Goal: Answer question/provide support: Answer question/provide support

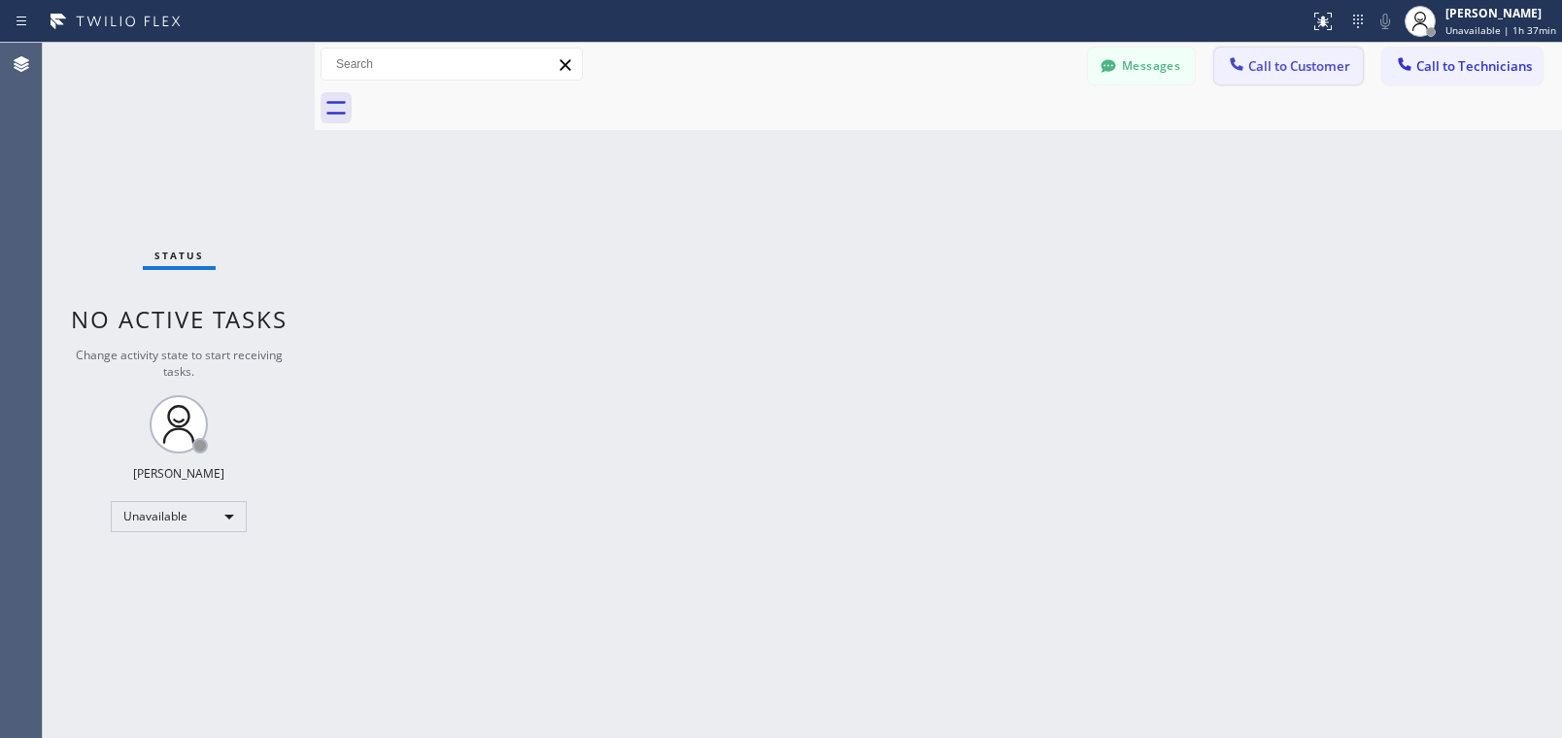
click at [1317, 59] on span "Call to Customer" at bounding box center [1300, 65] width 102 height 17
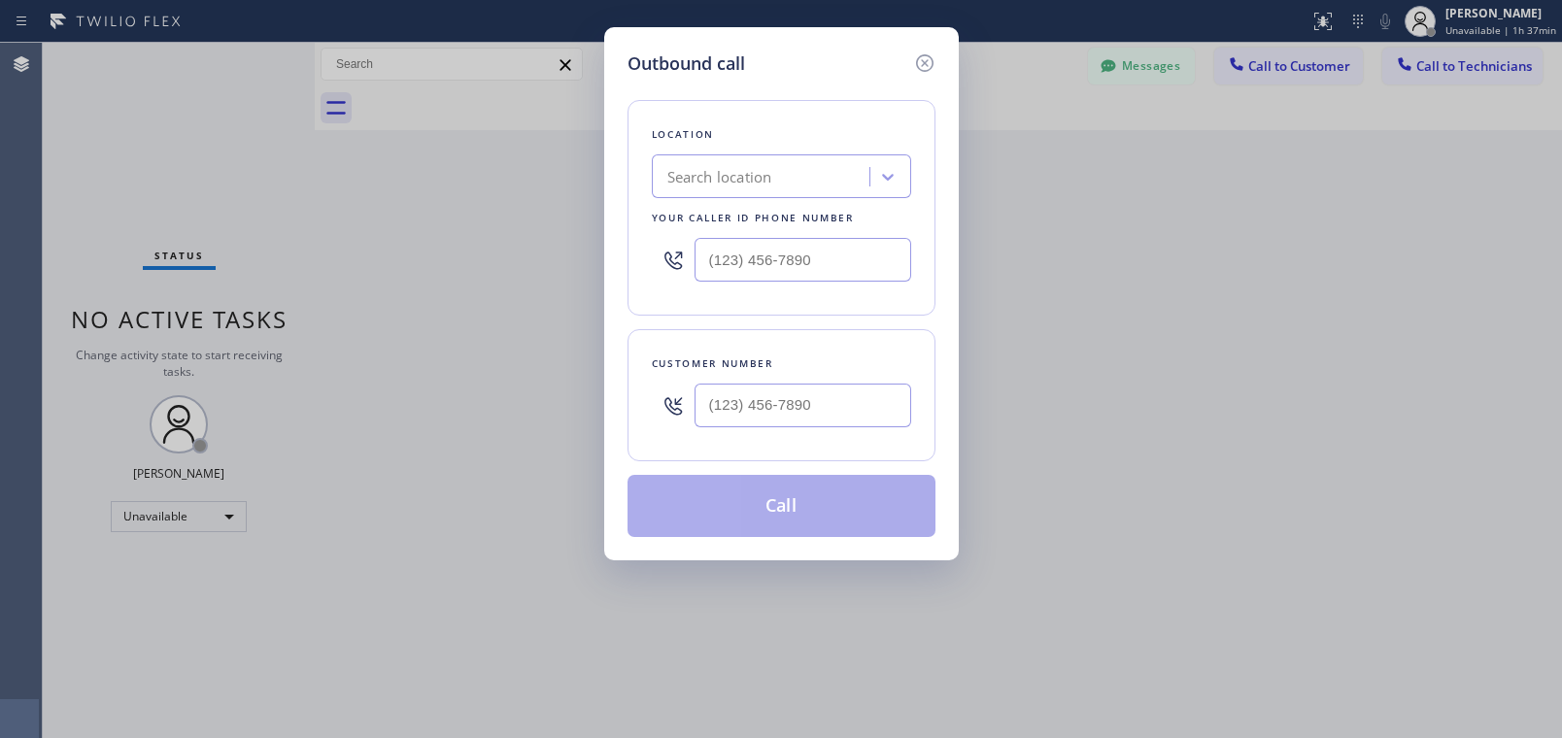
click at [791, 175] on div "Search location" at bounding box center [764, 177] width 212 height 34
click at [773, 178] on input "Local trusted electrician mision canyons" at bounding box center [729, 177] width 259 height 17
type input "Local trusted electrician mission canyons"
click at [797, 387] on input "(___) ___-____" at bounding box center [803, 406] width 217 height 44
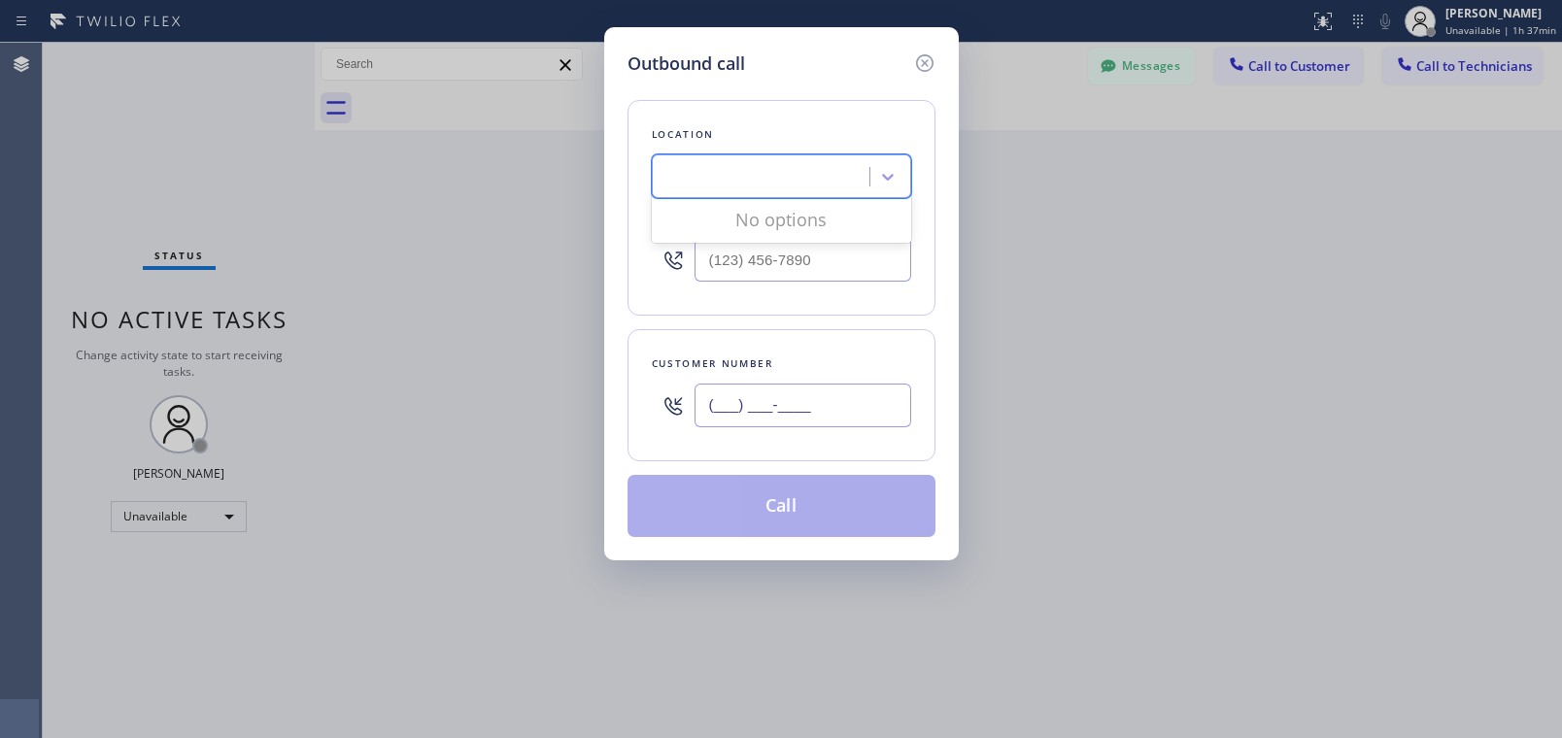
scroll to position [0, 0]
paste input "805) 708-5767"
type input "[PHONE_NUMBER]"
click at [808, 160] on div "Search location" at bounding box center [764, 177] width 212 height 34
click at [786, 179] on div "Search location" at bounding box center [764, 177] width 212 height 34
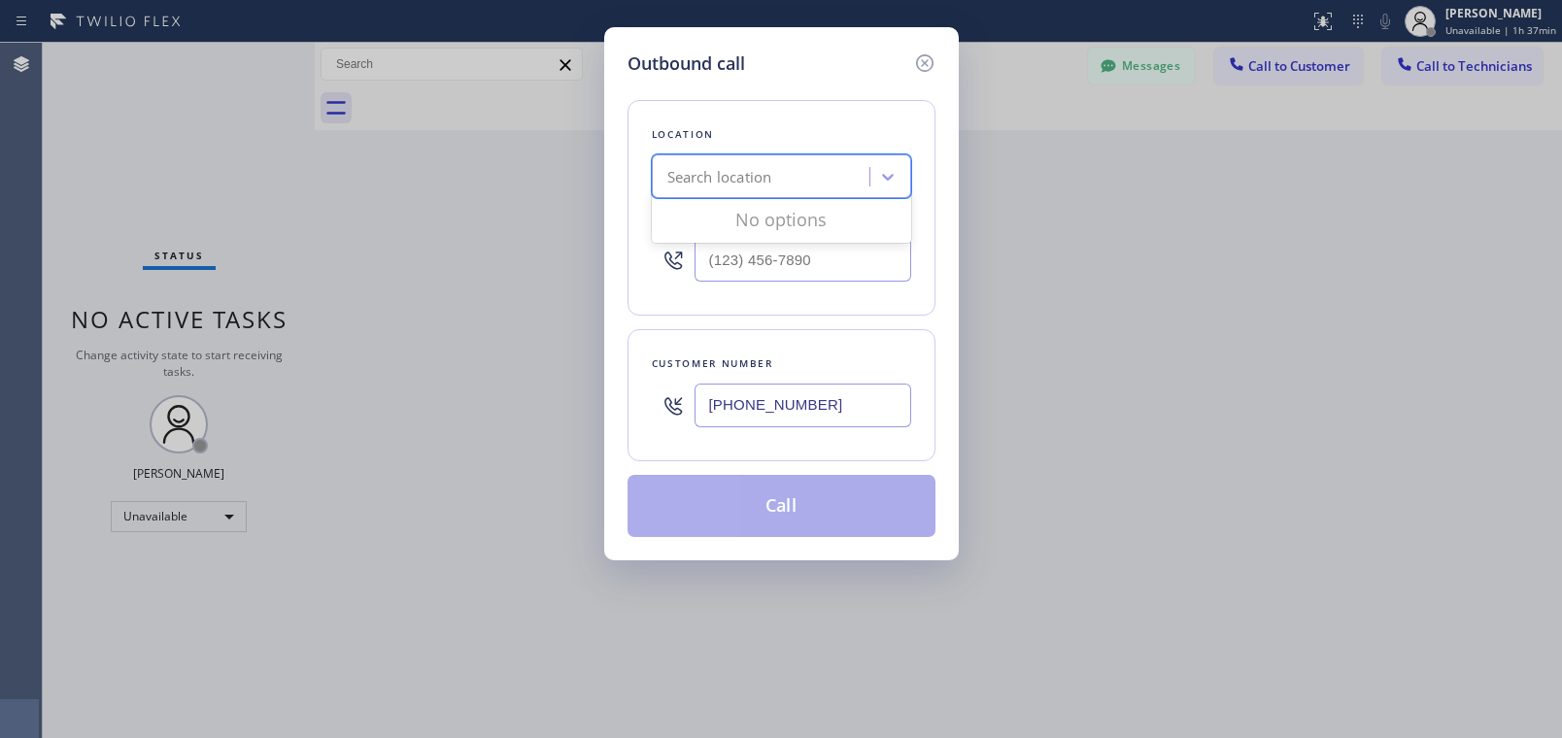
paste input "Local Trusted Electricians [GEOGRAPHIC_DATA]"
type input "Local Trusted Electricians [GEOGRAPHIC_DATA]"
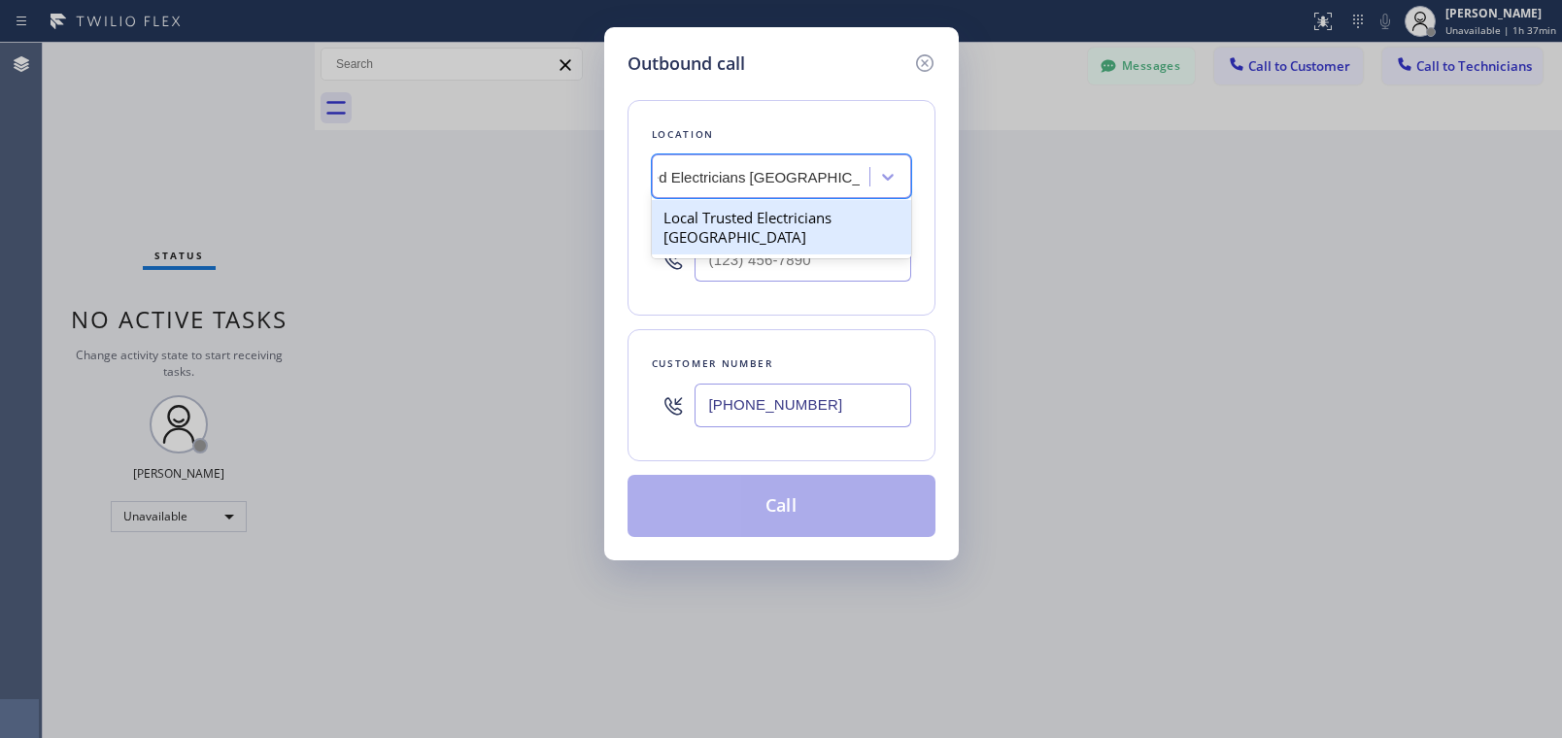
click at [782, 218] on div "Local Trusted Electricians [GEOGRAPHIC_DATA]" at bounding box center [781, 227] width 259 height 54
type input "[PHONE_NUMBER]"
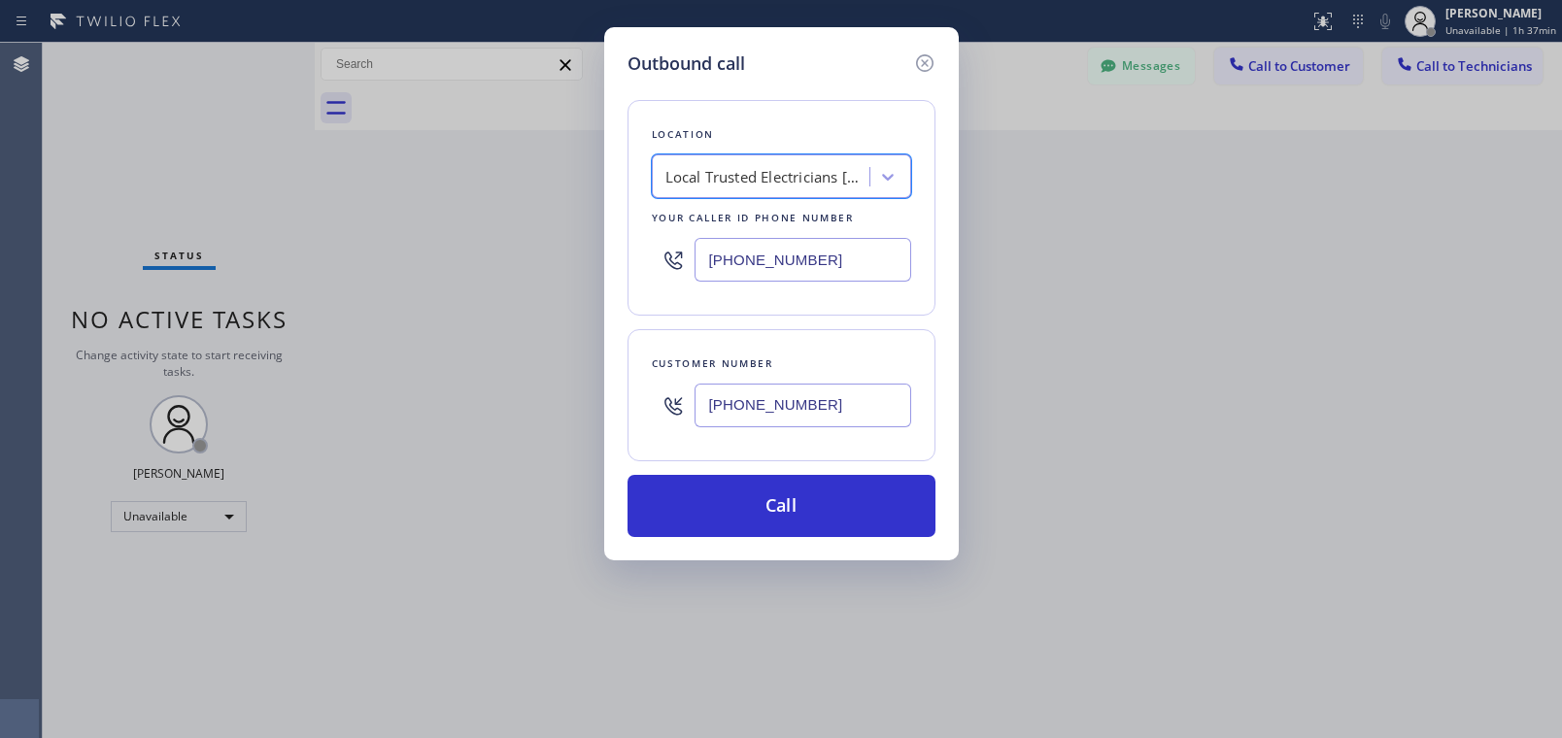
scroll to position [0, 2]
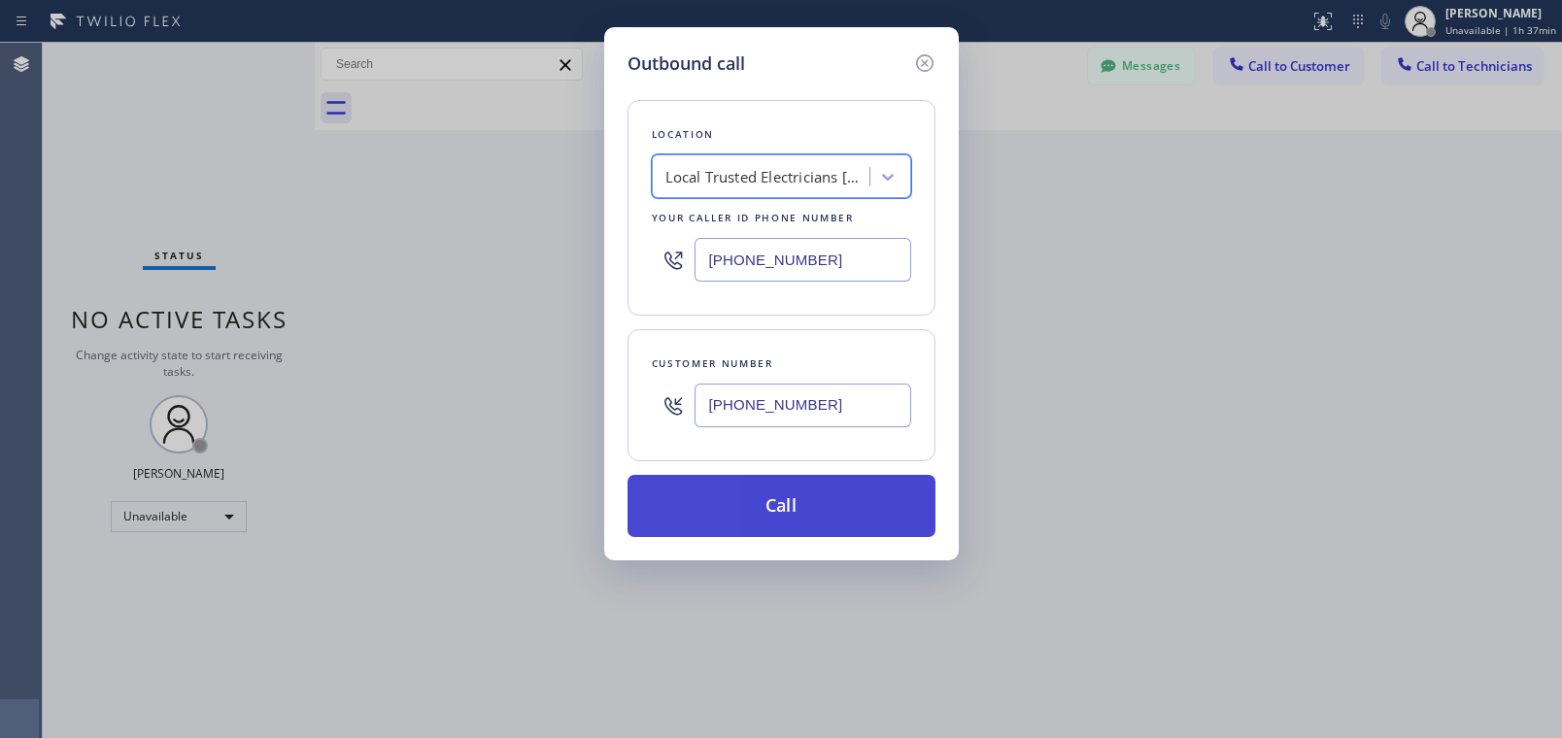
click at [805, 511] on button "Call" at bounding box center [782, 506] width 308 height 62
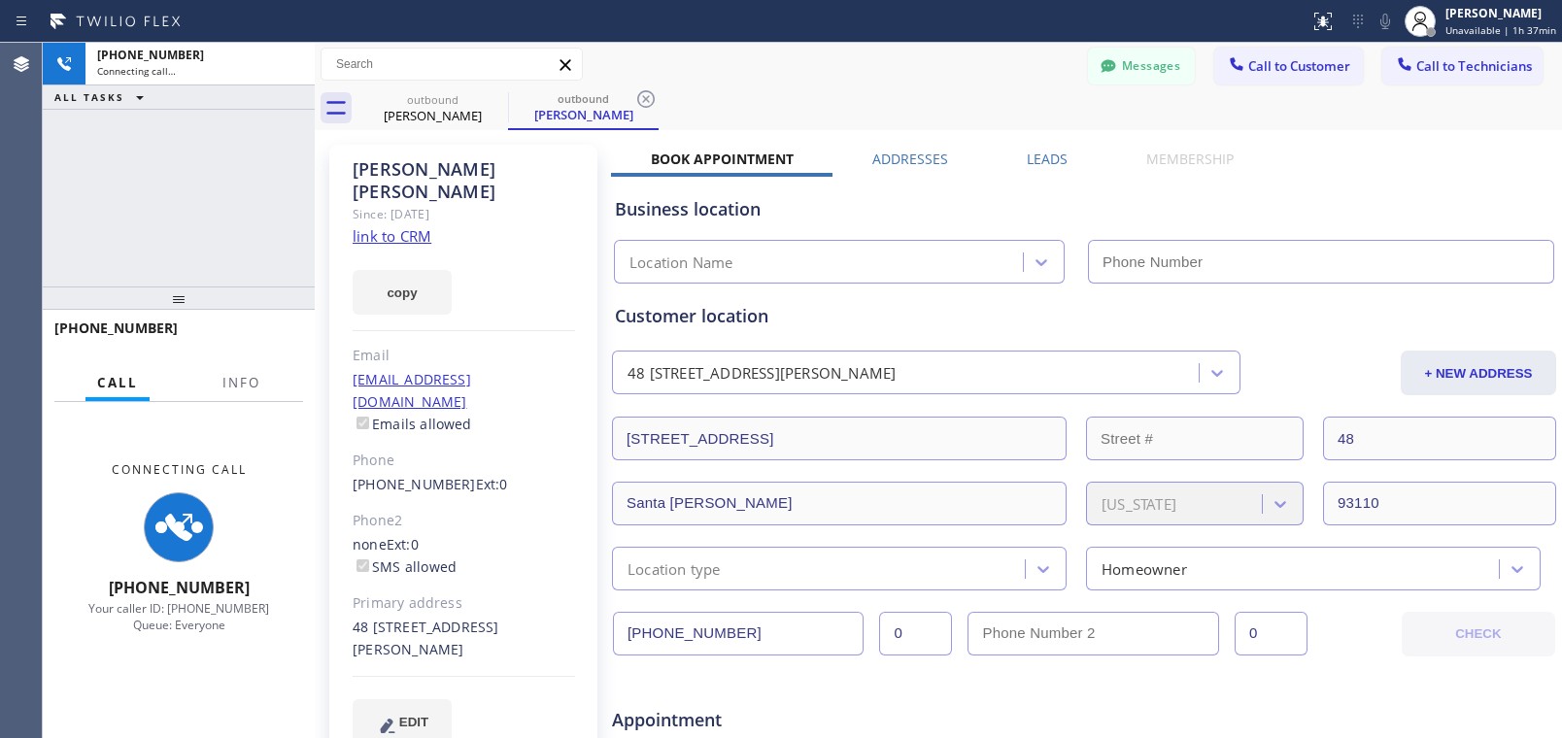
type input "[PHONE_NUMBER]"
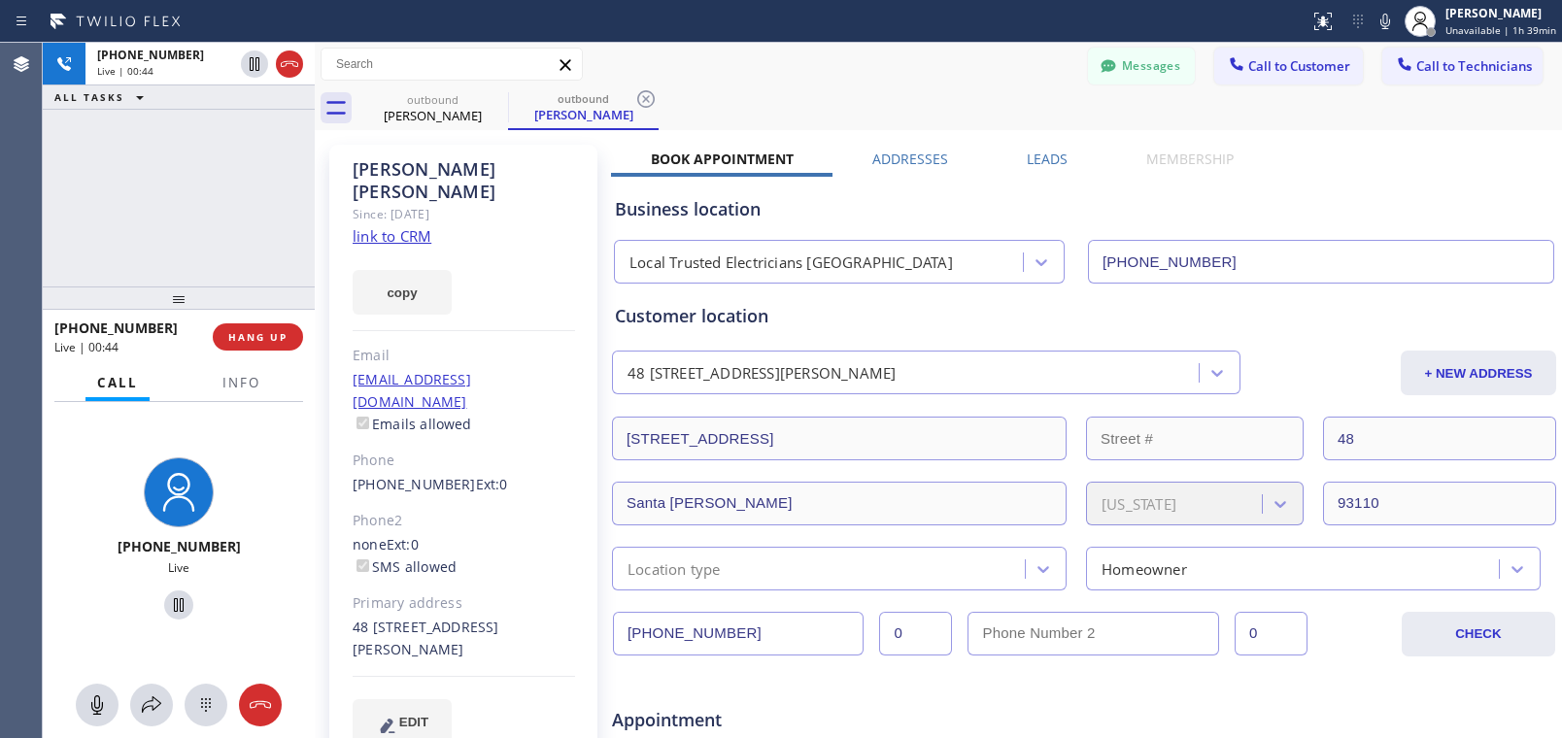
click at [257, 715] on icon at bounding box center [260, 705] width 23 height 23
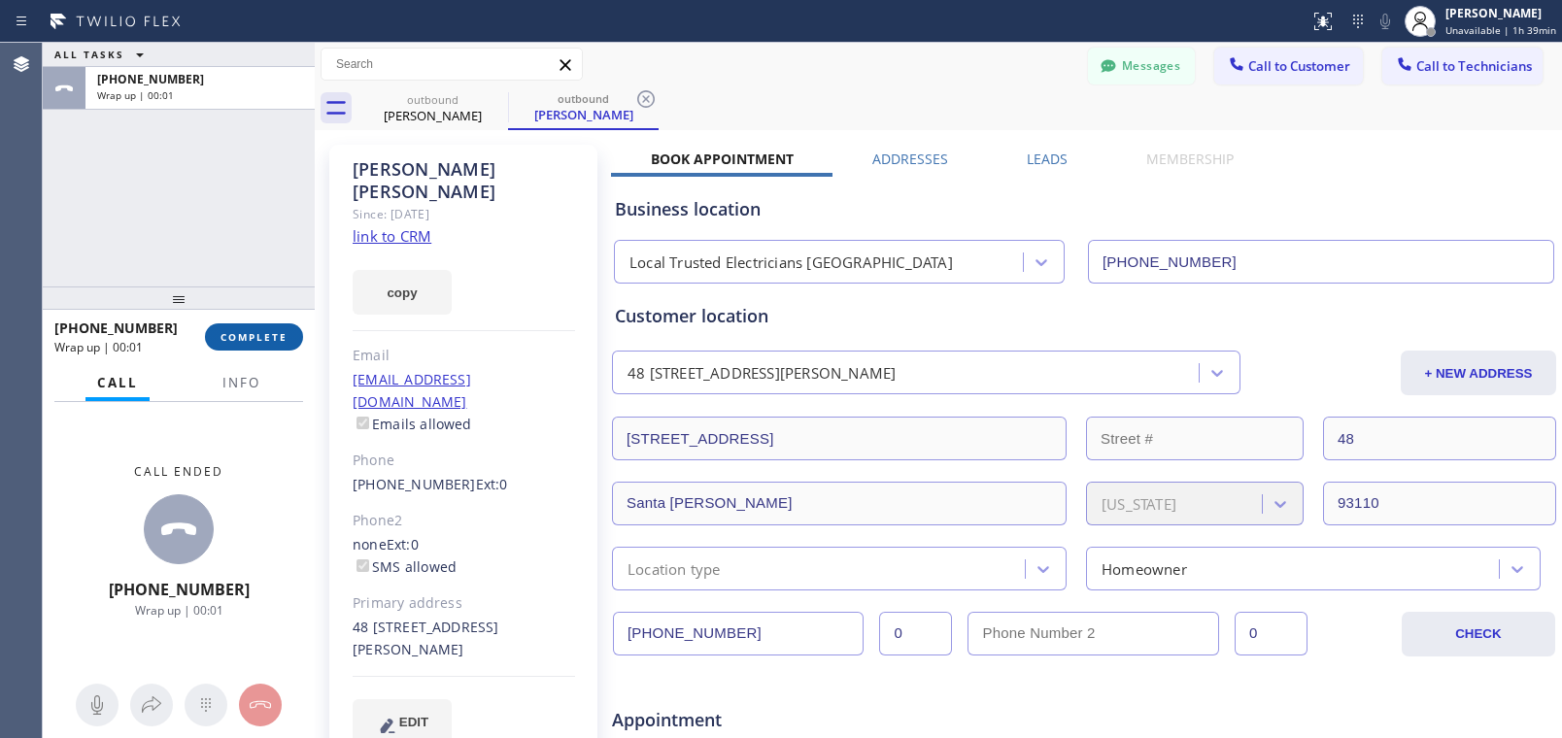
click at [255, 336] on span "COMPLETE" at bounding box center [254, 337] width 67 height 14
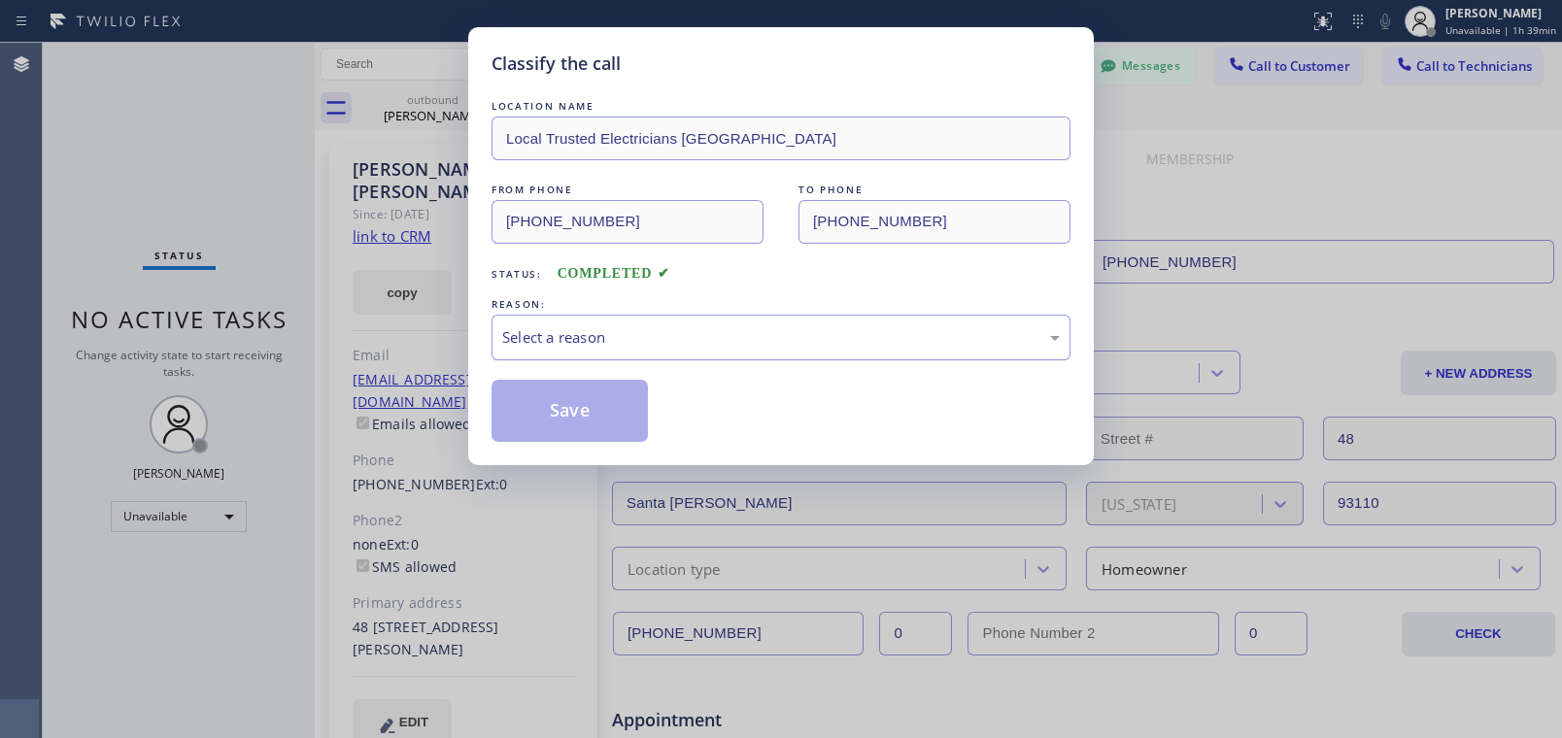
click at [533, 323] on div "Select a reason" at bounding box center [781, 338] width 579 height 46
click at [559, 413] on button "Save" at bounding box center [570, 411] width 156 height 62
